Goal: Navigation & Orientation: Find specific page/section

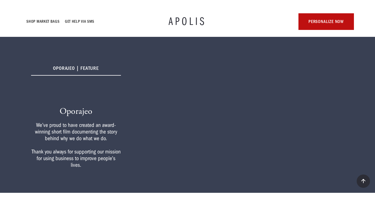
scroll to position [80, 0]
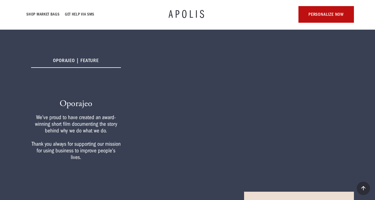
click at [132, 16] on nav "Shop Market bags GET HELP VIA SMS" at bounding box center [92, 14] width 143 height 7
